Goal: Task Accomplishment & Management: Use online tool/utility

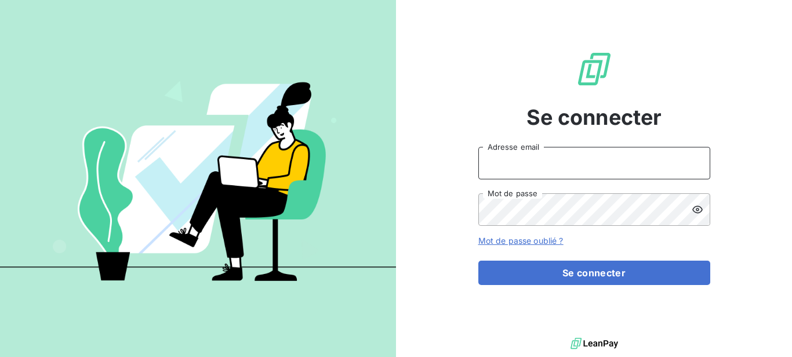
click at [540, 169] on input "Adresse email" at bounding box center [595, 163] width 232 height 32
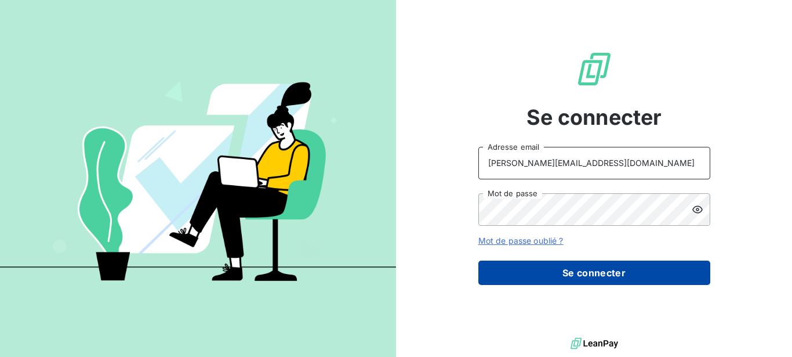
type input "[PERSON_NAME][EMAIL_ADDRESS][DOMAIN_NAME]"
click at [563, 283] on button "Se connecter" at bounding box center [595, 272] width 232 height 24
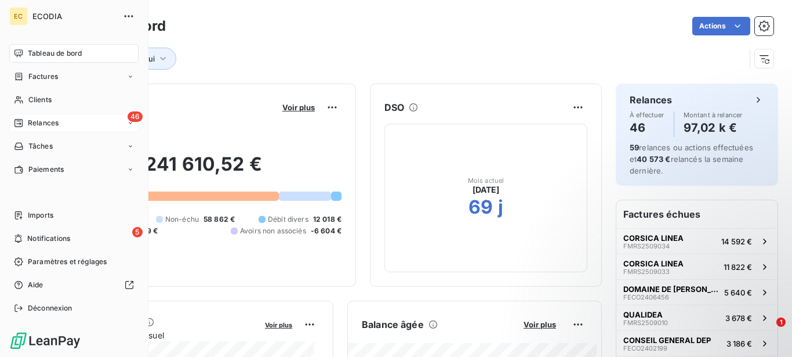
click at [39, 122] on span "Relances" at bounding box center [43, 123] width 31 height 10
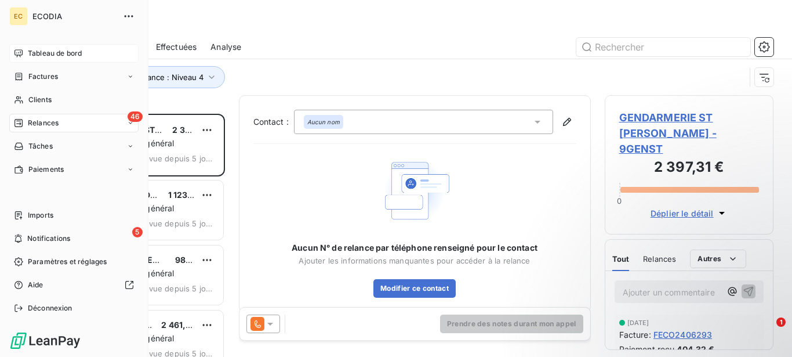
click at [23, 54] on icon at bounding box center [18, 53] width 9 height 9
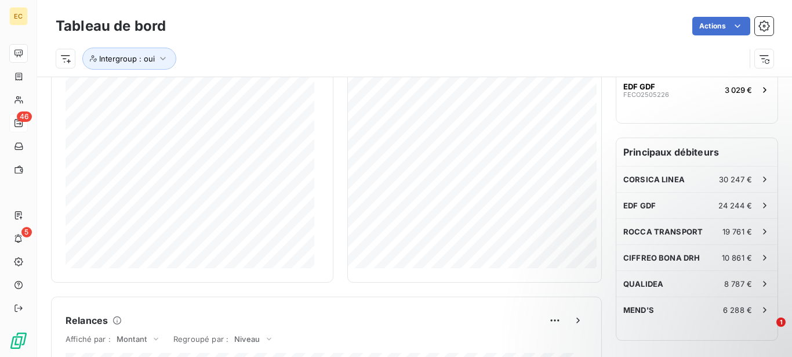
scroll to position [296, 0]
